Goal: Task Accomplishment & Management: Use online tool/utility

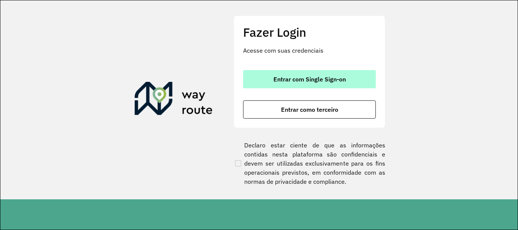
click at [311, 86] on button "Entrar com Single Sign-on" at bounding box center [309, 79] width 133 height 18
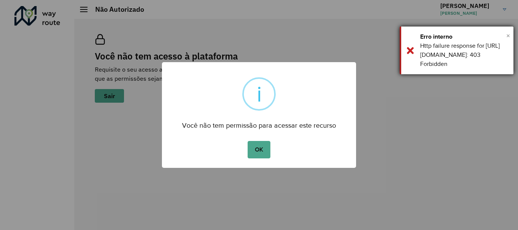
click at [507, 36] on span "×" at bounding box center [508, 35] width 4 height 11
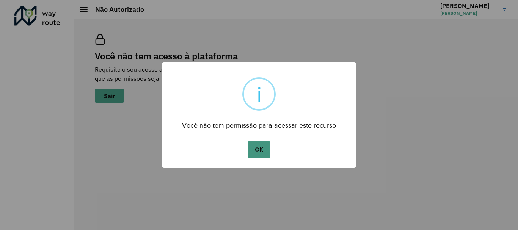
click at [254, 151] on button "OK" at bounding box center [259, 149] width 22 height 17
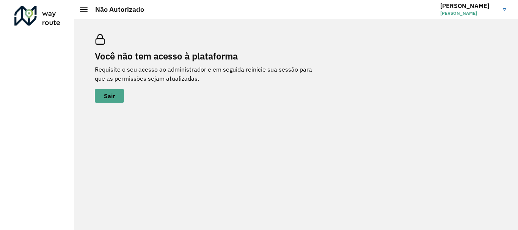
click at [503, 9] on img at bounding box center [504, 9] width 3 height 2
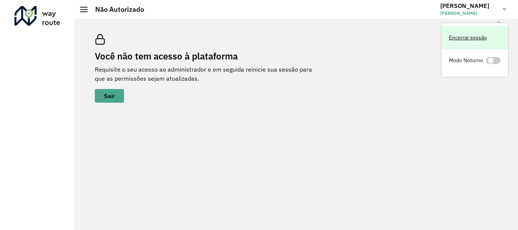
click at [473, 38] on link "Encerrar sessão" at bounding box center [475, 37] width 67 height 23
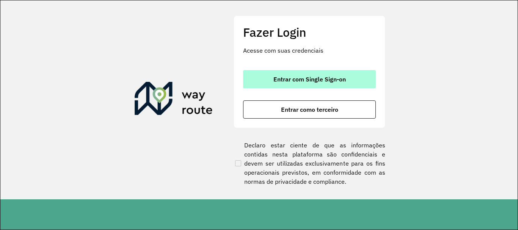
click at [338, 80] on span "Entrar com Single Sign-on" at bounding box center [310, 79] width 72 height 6
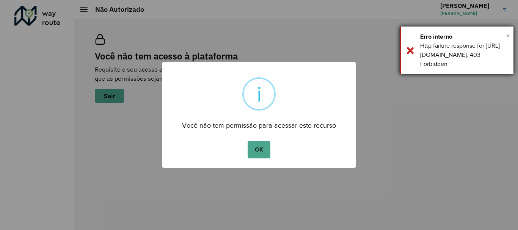
click at [507, 36] on span "×" at bounding box center [508, 35] width 4 height 11
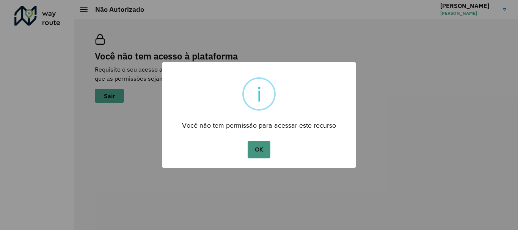
click at [251, 148] on button "OK" at bounding box center [259, 149] width 22 height 17
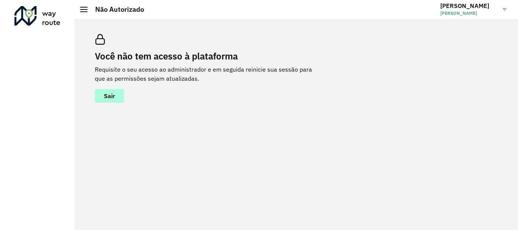
click at [116, 95] on button "Sair" at bounding box center [109, 96] width 29 height 14
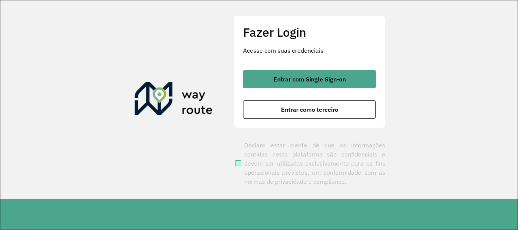
click at [237, 162] on span at bounding box center [238, 163] width 6 height 6
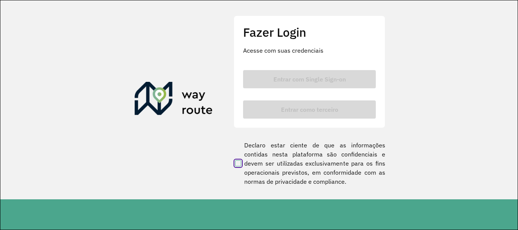
click at [318, 82] on clb-button "Entrar com Single Sign-on" at bounding box center [309, 79] width 133 height 18
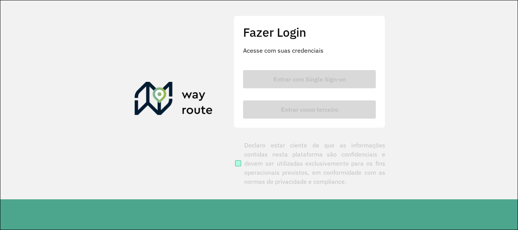
click at [238, 164] on span at bounding box center [238, 163] width 6 height 6
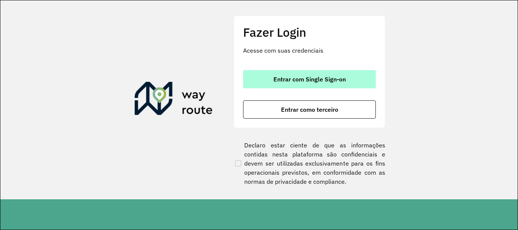
click at [333, 77] on span "Entrar com Single Sign-on" at bounding box center [310, 79] width 72 height 6
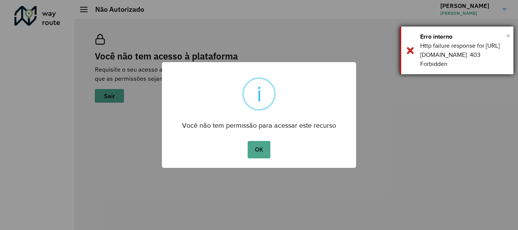
click at [508, 35] on span "×" at bounding box center [508, 35] width 4 height 11
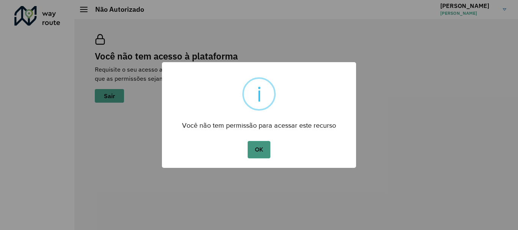
click at [253, 151] on button "OK" at bounding box center [259, 149] width 22 height 17
